Goal: Task Accomplishment & Management: Manage account settings

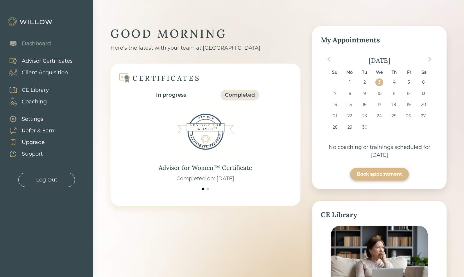
click at [37, 73] on div "Client Acquisition" at bounding box center [45, 73] width 46 height 8
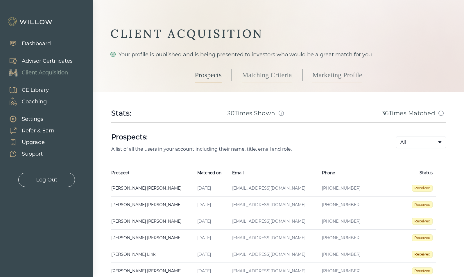
click at [278, 191] on td "[EMAIL_ADDRESS][DOMAIN_NAME]" at bounding box center [273, 188] width 90 height 17
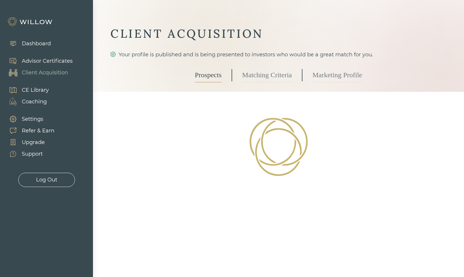
select select "3"
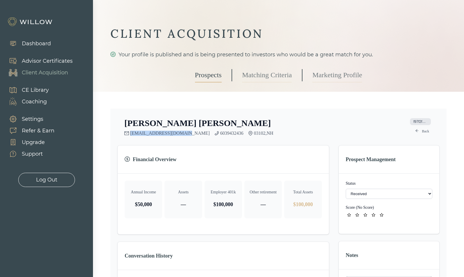
drag, startPoint x: 127, startPoint y: 139, endPoint x: 180, endPoint y: 135, distance: 53.3
click at [180, 135] on div "[PERSON_NAME] [EMAIL_ADDRESS][DOMAIN_NAME] 6039432436 03102 , NH f97f2f33-e9d4-…" at bounding box center [278, 261] width 322 height 287
copy link "[EMAIL_ADDRESS][DOMAIN_NAME]"
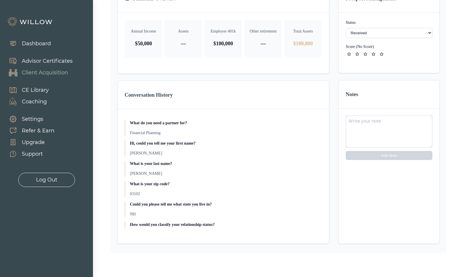
scroll to position [159, 0]
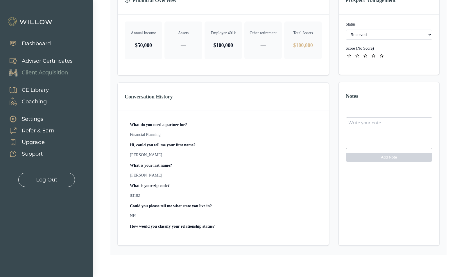
click at [403, 34] on select "- Not ready to move forward No response received Received Won (Matched) Bad lea…" at bounding box center [388, 35] width 87 height 10
click at [448, 32] on div at bounding box center [232, 138] width 464 height 277
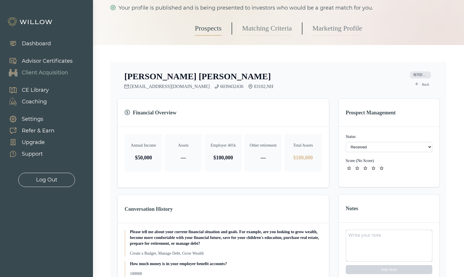
scroll to position [10, 0]
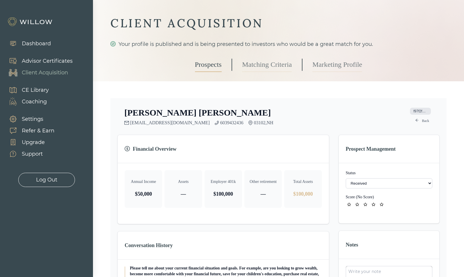
click at [208, 69] on link "Prospects" at bounding box center [208, 64] width 27 height 15
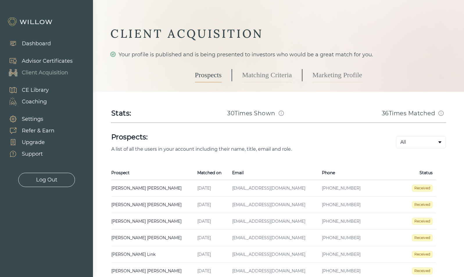
click at [240, 207] on td "[EMAIL_ADDRESS][DOMAIN_NAME]" at bounding box center [273, 205] width 90 height 17
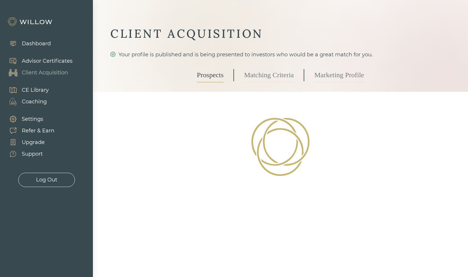
select select "3"
